Goal: Task Accomplishment & Management: Use online tool/utility

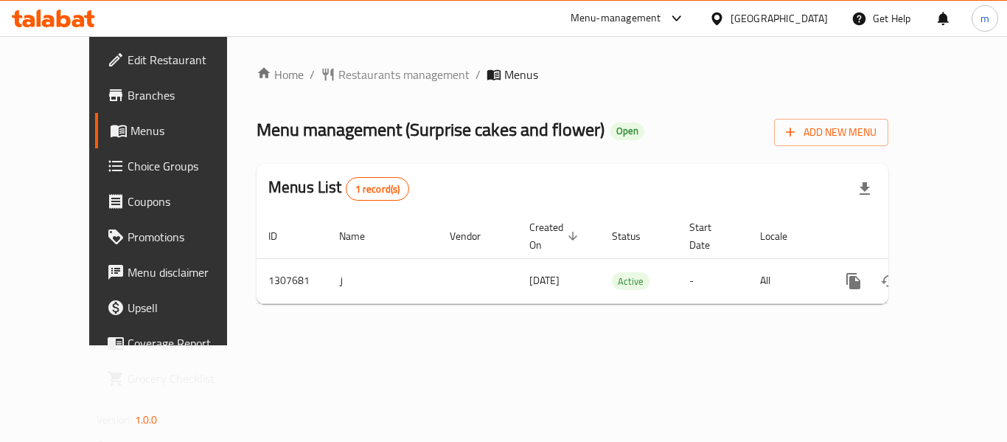
click at [128, 162] on span "Choice Groups" at bounding box center [187, 166] width 118 height 18
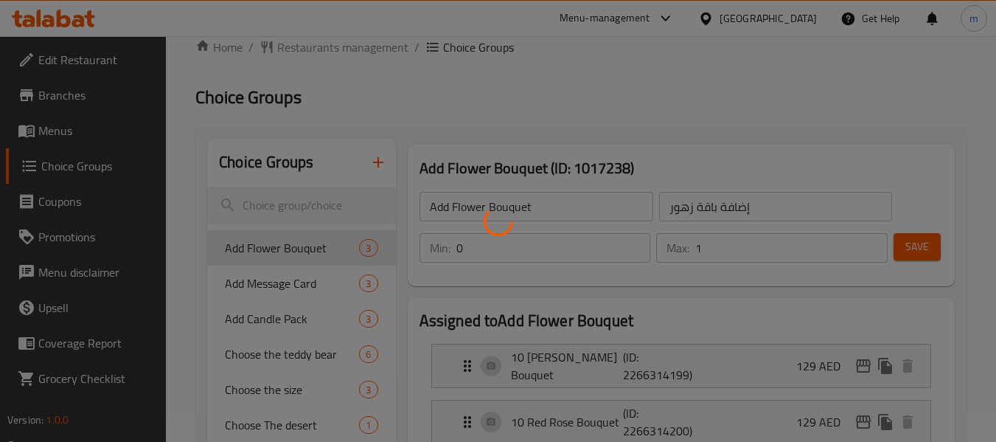
scroll to position [74, 0]
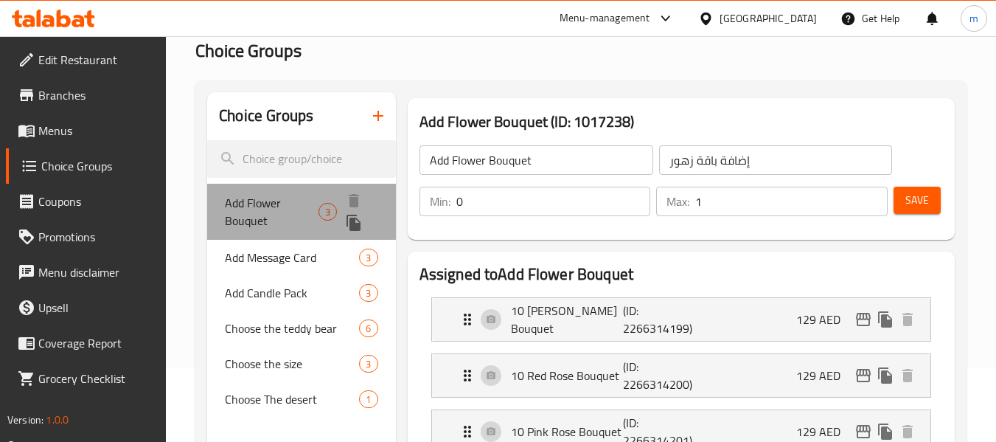
click at [257, 203] on span "Add Flower Bouquet" at bounding box center [272, 211] width 94 height 35
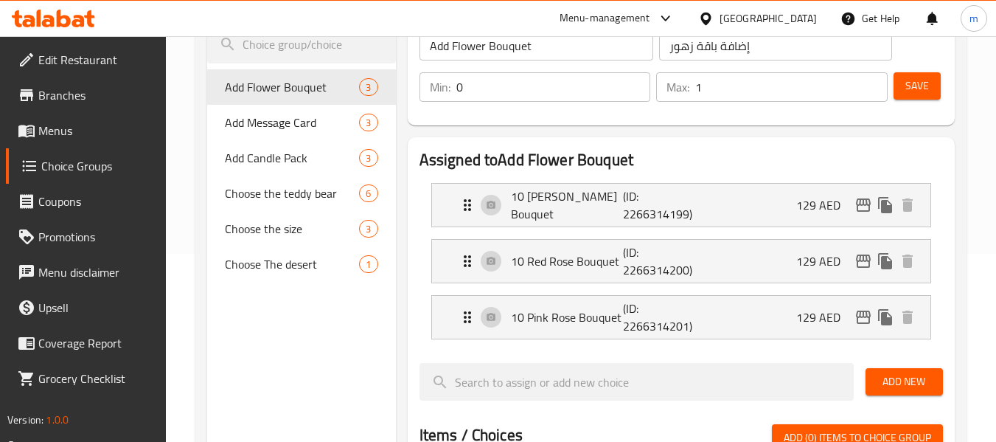
scroll to position [221, 0]
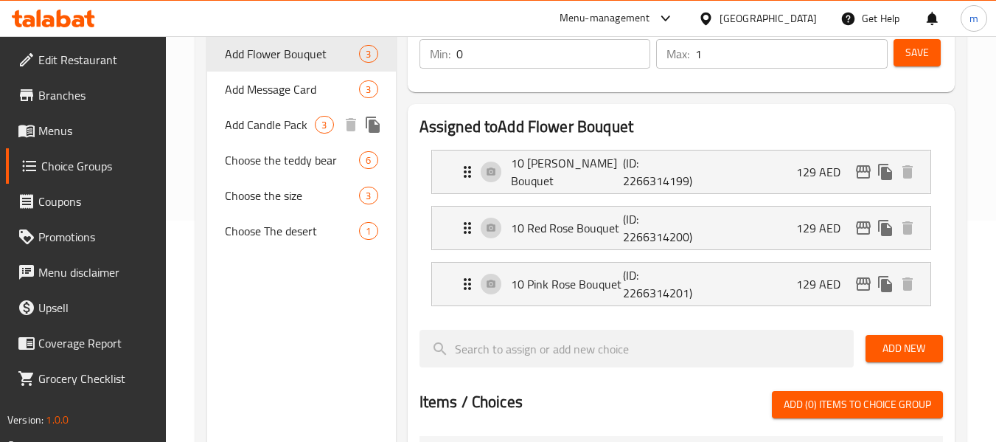
click at [257, 133] on span "Add Candle Pack" at bounding box center [270, 125] width 90 height 18
type input "Add Candle Pack"
type input "أضف حزمة الشموع"
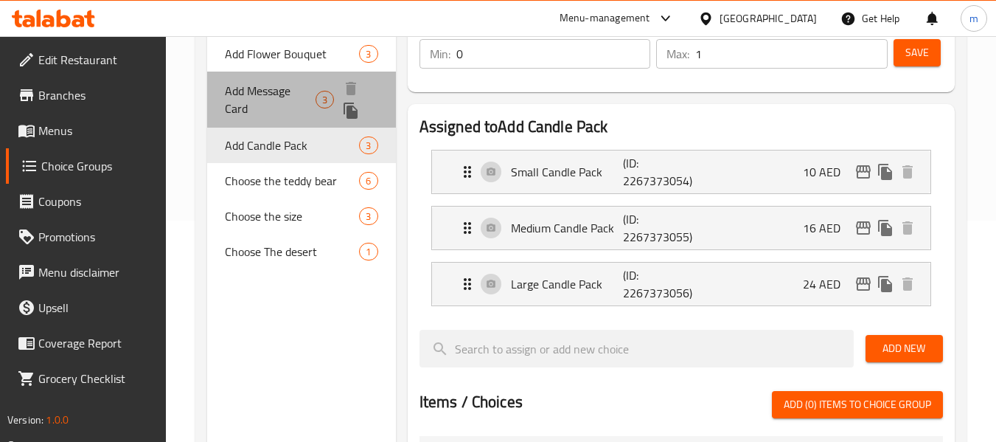
click at [270, 88] on span "Add Message Card" at bounding box center [270, 99] width 91 height 35
type input "Add Message Card"
type input "إضافة بطاقة رسالة"
type input "3"
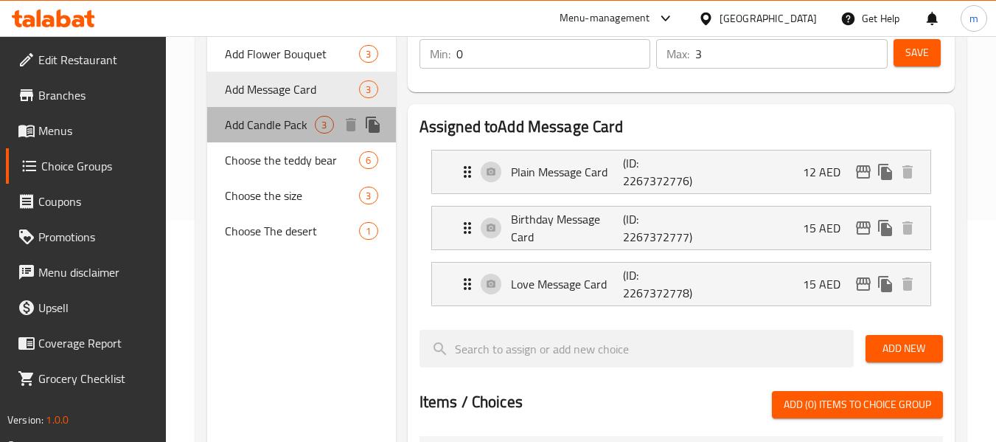
click at [253, 133] on span "Add Candle Pack" at bounding box center [270, 125] width 90 height 18
type input "Add Candle Pack"
type input "أضف حزمة الشموع"
type input "1"
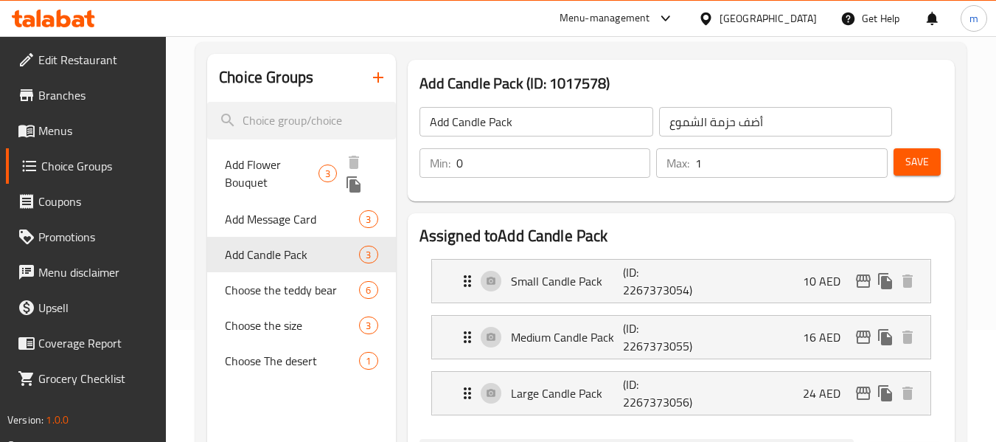
scroll to position [147, 0]
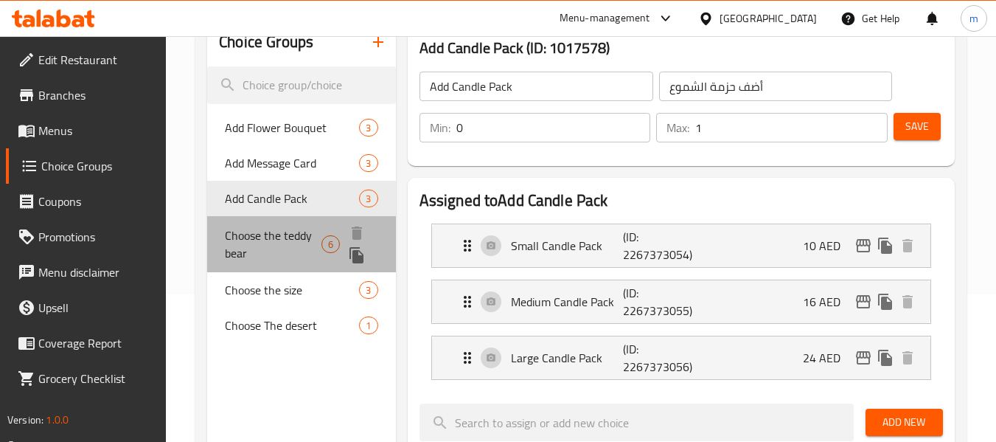
click at [286, 235] on span "Choose the teddy bear" at bounding box center [273, 243] width 97 height 35
type input "Choose the teddy bear"
type input "اختر دبدوب"
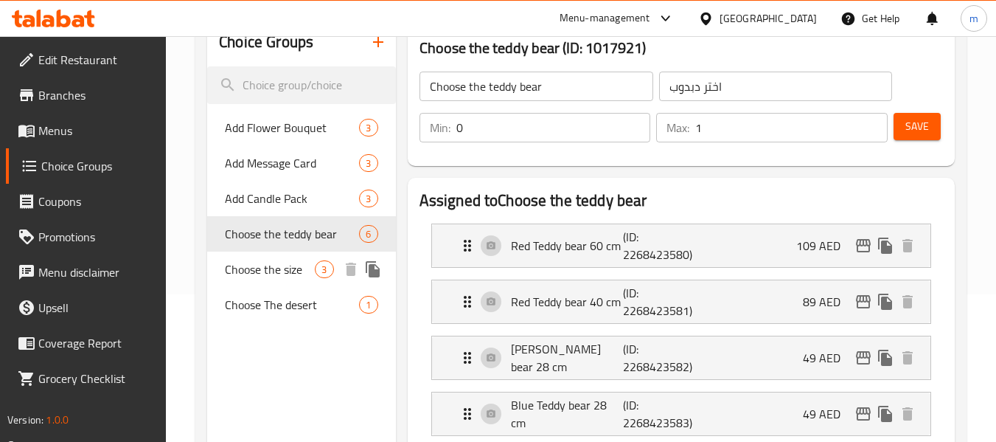
scroll to position [221, 0]
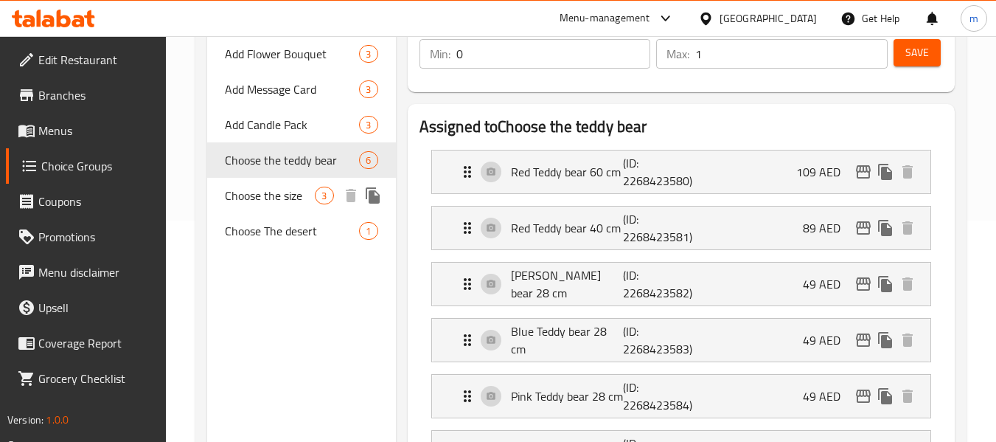
click at [279, 207] on div "Choose the size 3" at bounding box center [301, 195] width 188 height 35
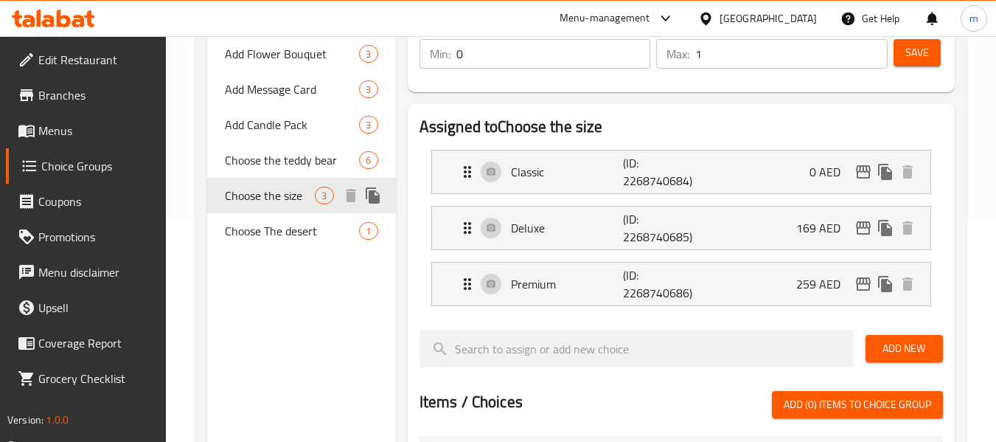
type input "Choose the size"
type input "اختر الحجم"
type input "1"
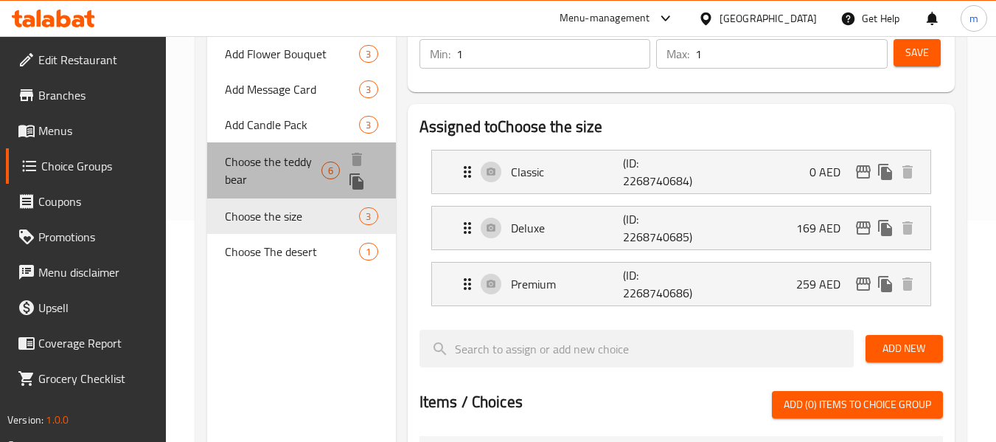
click at [256, 156] on span "Choose the teddy bear" at bounding box center [273, 170] width 97 height 35
type input "Choose the teddy bear"
type input "اختر دبدوب"
type input "0"
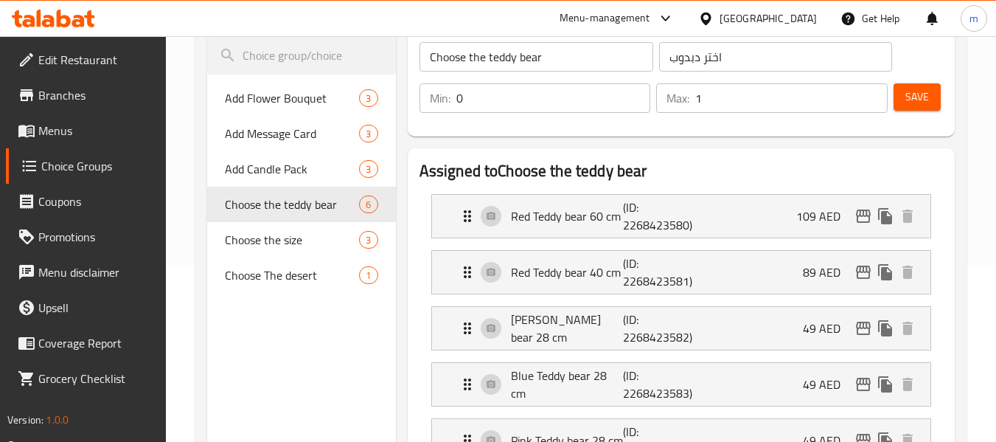
scroll to position [0, 0]
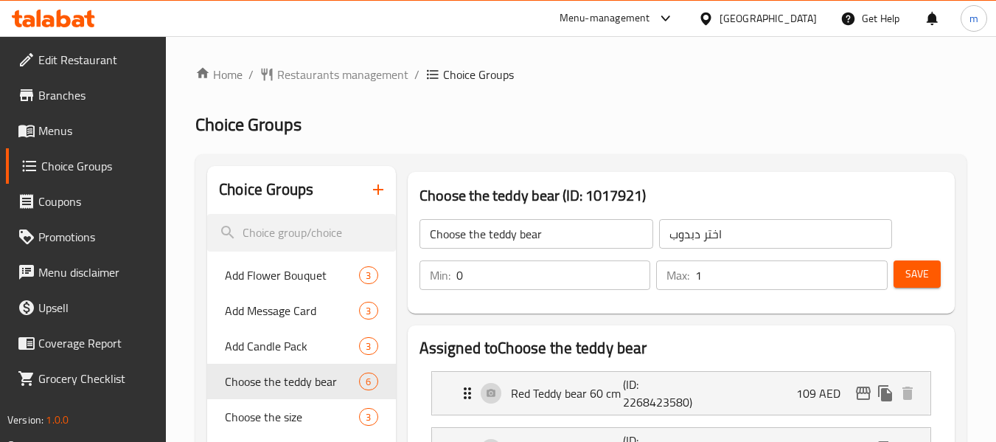
click at [313, 75] on span "Restaurants management" at bounding box center [342, 75] width 131 height 18
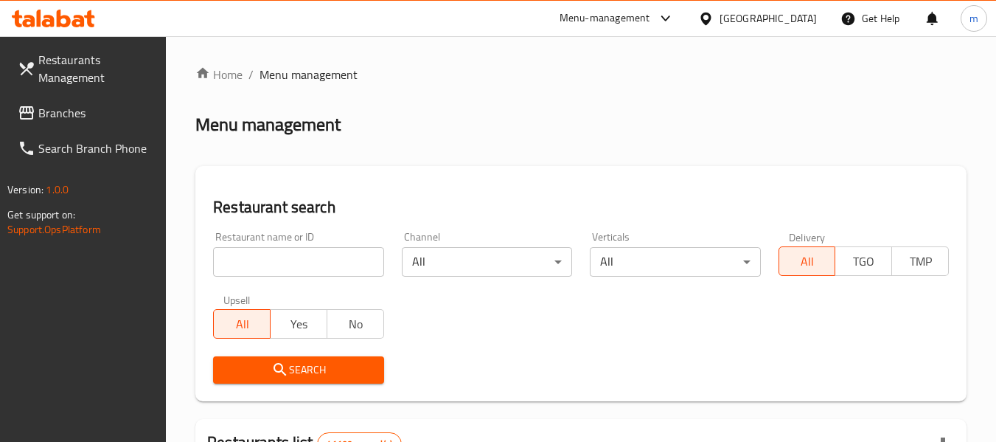
click at [38, 113] on span "Branches" at bounding box center [96, 113] width 117 height 18
